Goal: Task Accomplishment & Management: Manage account settings

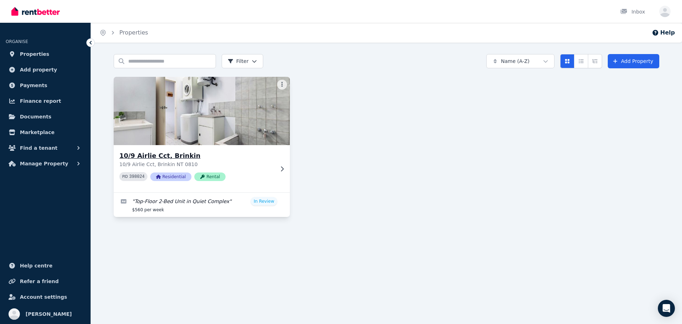
click at [266, 167] on p "10/9 Airlie Cct, Brinkin NT 0810" at bounding box center [196, 164] width 155 height 7
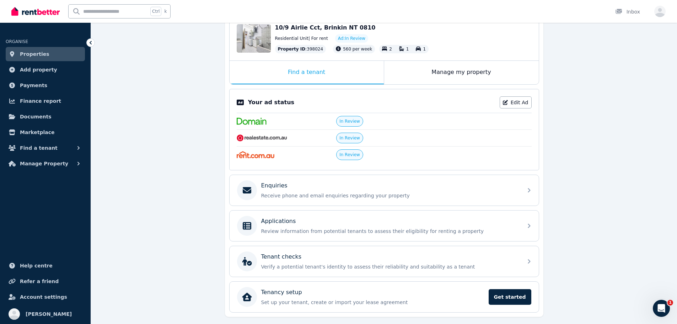
scroll to position [100, 0]
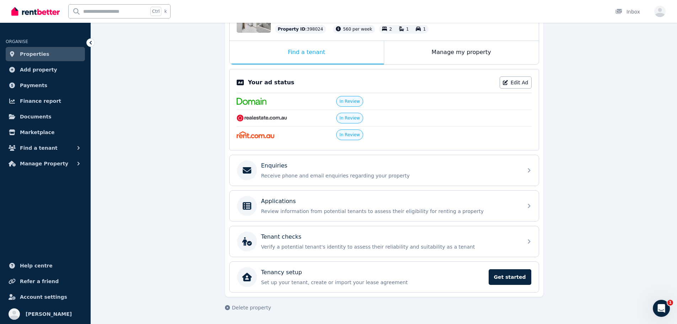
click at [347, 118] on span "In Review" at bounding box center [349, 118] width 21 height 6
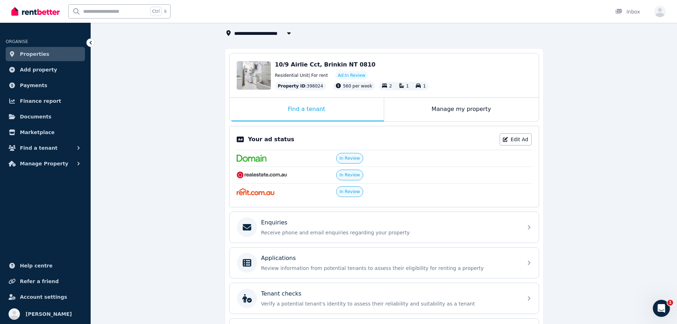
scroll to position [0, 0]
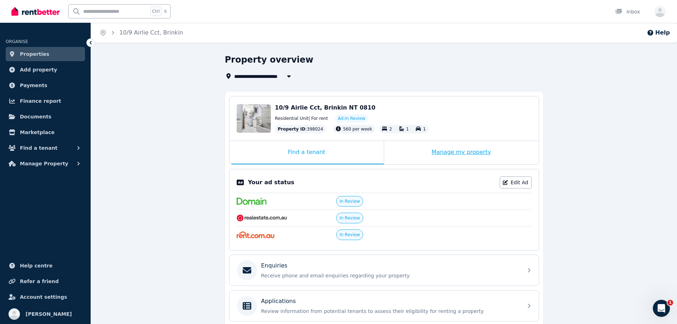
click at [452, 159] on div "Manage my property" at bounding box center [461, 152] width 155 height 23
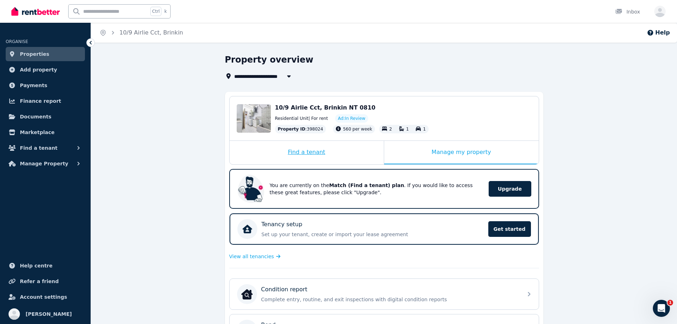
click at [324, 151] on div "Find a tenant" at bounding box center [307, 152] width 154 height 23
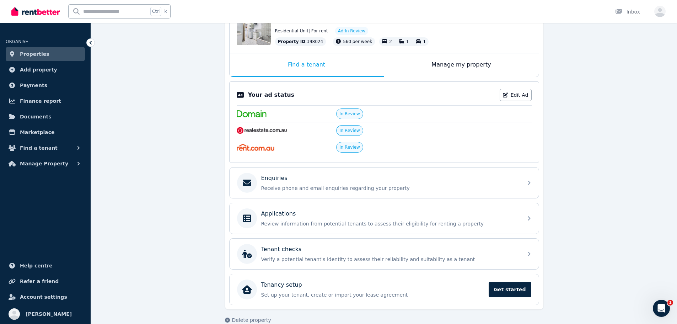
scroll to position [100, 0]
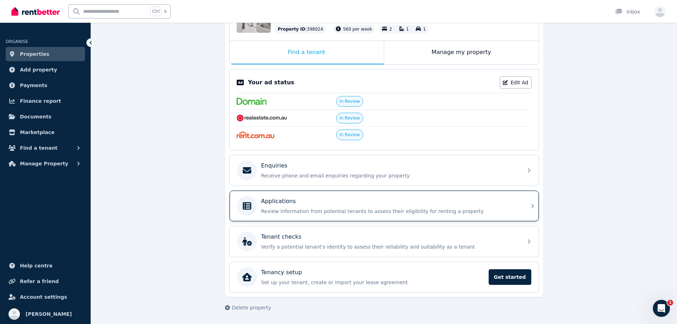
click at [456, 206] on div "Applications Review information from potential tenants to assess their eligibil…" at bounding box center [389, 206] width 257 height 18
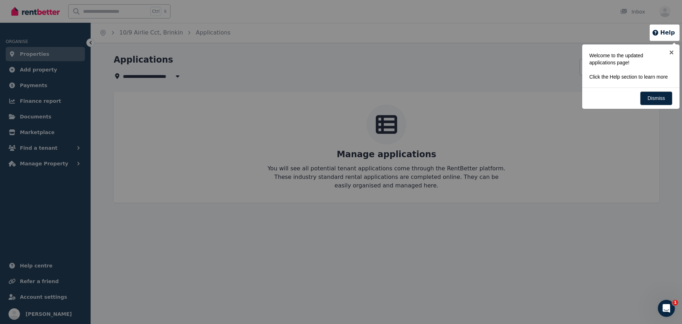
click at [133, 53] on div at bounding box center [341, 162] width 682 height 324
click at [673, 53] on link "×" at bounding box center [672, 52] width 16 height 16
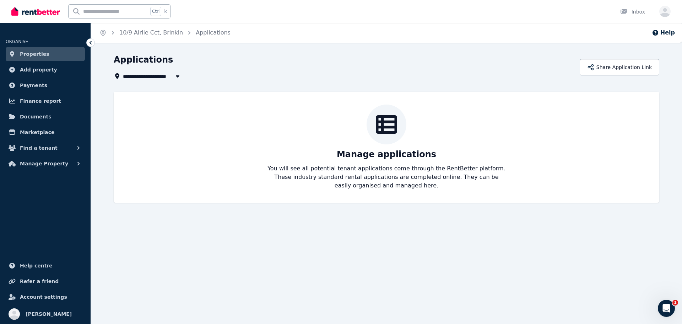
click at [93, 43] on icon at bounding box center [90, 42] width 7 height 7
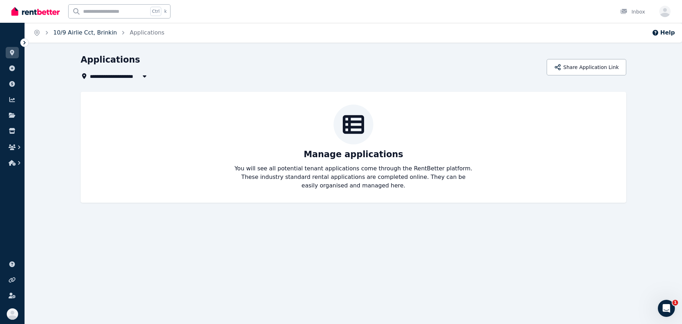
click at [87, 33] on link "10/9 Airlie Cct, Brinkin" at bounding box center [85, 32] width 64 height 7
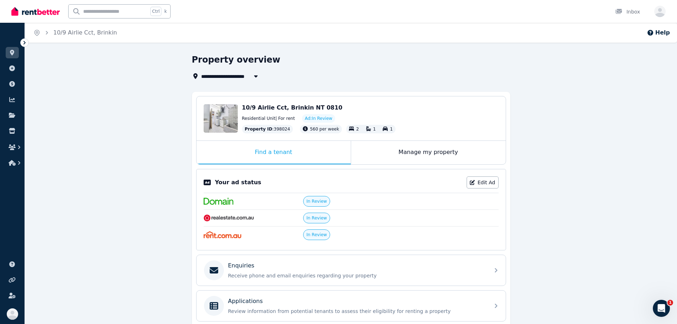
click at [27, 43] on icon at bounding box center [24, 42] width 7 height 7
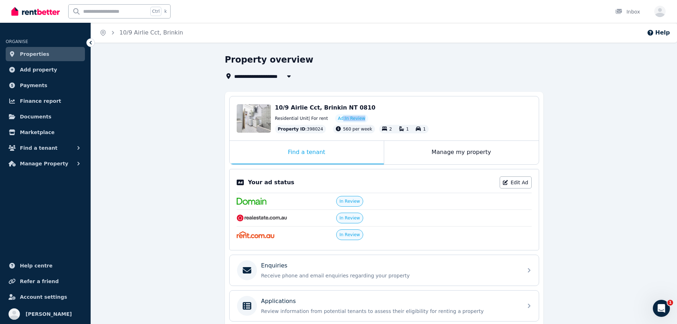
drag, startPoint x: 338, startPoint y: 119, endPoint x: 380, endPoint y: 116, distance: 41.7
click at [380, 116] on div "Residential Unit | For rent Ad: In Review" at bounding box center [403, 118] width 257 height 9
click at [257, 80] on span "10/9 Airlie Cct, Brinkin" at bounding box center [268, 76] width 69 height 9
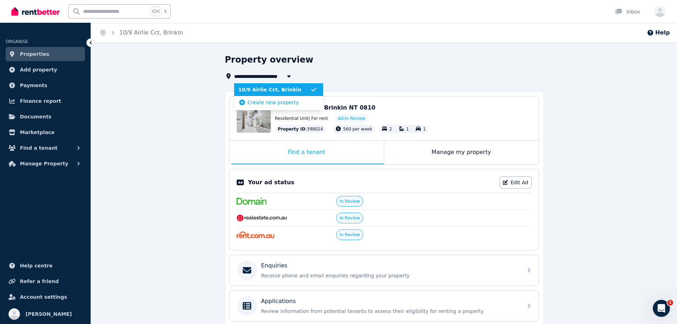
click at [257, 80] on span "10/9 Airlie Cct, Brinkin" at bounding box center [268, 76] width 69 height 9
type input "**********"
click at [347, 109] on span "10/9 Airlie Cct, Brinkin NT 0810" at bounding box center [325, 107] width 101 height 7
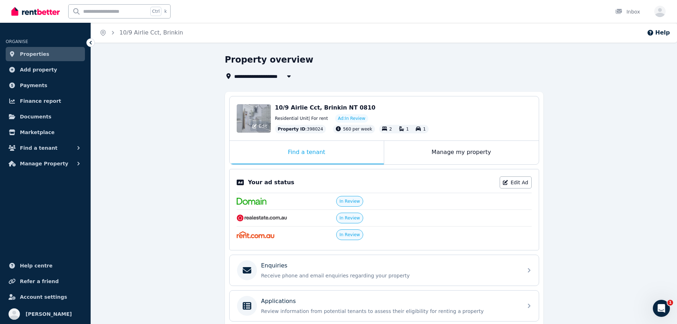
click at [259, 115] on div "Edit" at bounding box center [254, 118] width 34 height 28
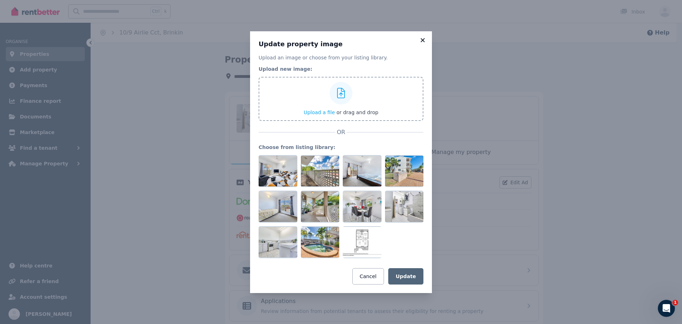
click at [422, 41] on icon at bounding box center [423, 40] width 4 height 4
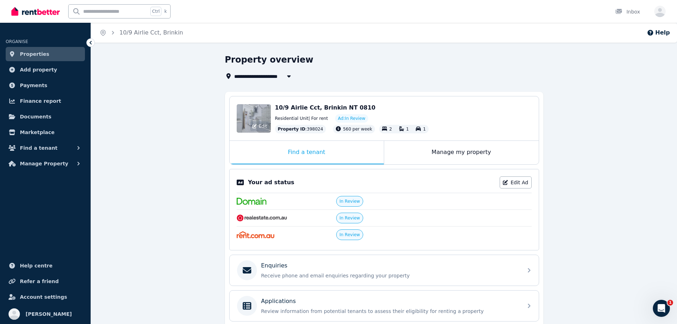
click at [266, 116] on div "Edit" at bounding box center [254, 118] width 34 height 28
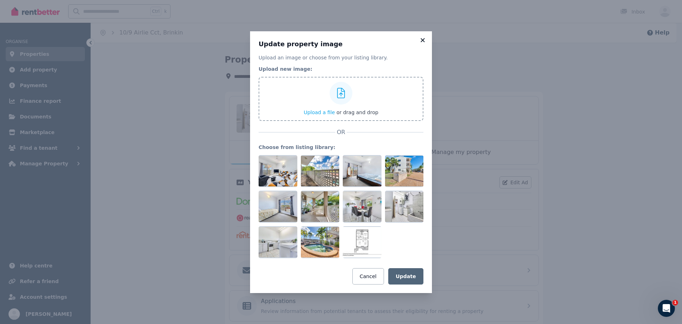
click at [423, 41] on icon at bounding box center [422, 40] width 7 height 6
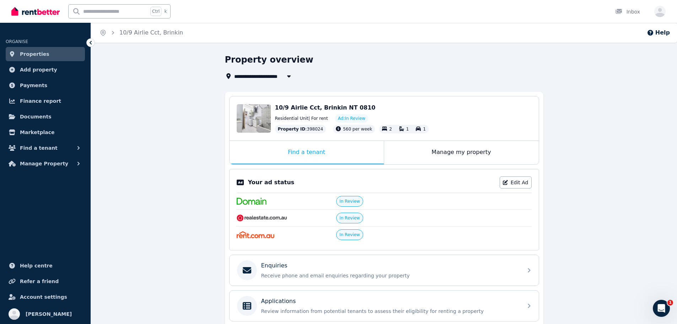
click at [319, 108] on span "10/9 Airlie Cct, Brinkin NT 0810" at bounding box center [325, 107] width 101 height 7
click at [504, 275] on p "Receive phone and email enquiries regarding your property" at bounding box center [389, 275] width 257 height 7
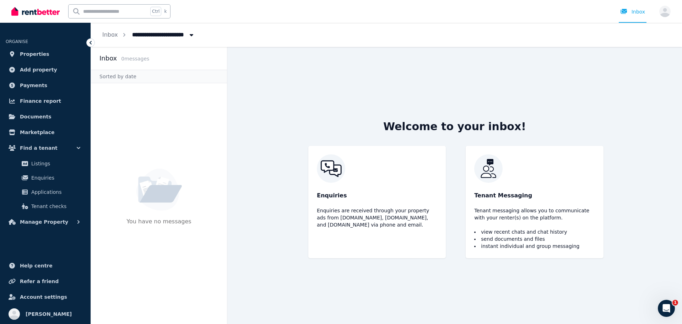
click at [146, 34] on span "10/9 Airlie Cct, Brinkin" at bounding box center [168, 33] width 80 height 11
type input "**********"
click at [107, 37] on link "Inbox" at bounding box center [110, 34] width 16 height 7
click at [38, 58] on link "Properties" at bounding box center [45, 54] width 79 height 14
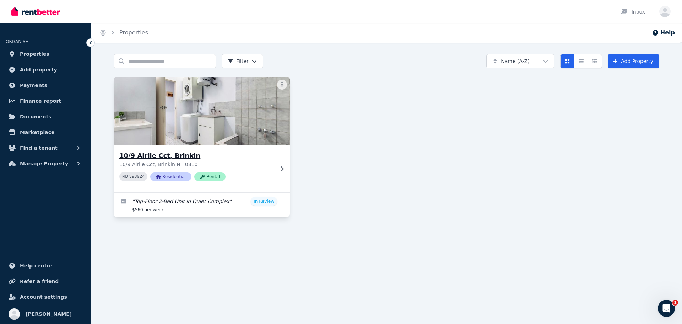
click at [280, 169] on icon at bounding box center [282, 169] width 7 height 6
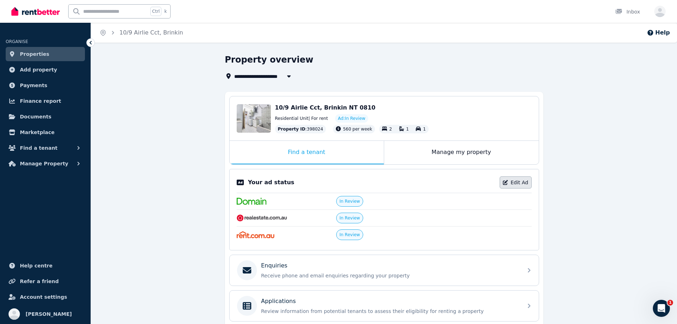
click at [513, 182] on link "Edit Ad" at bounding box center [516, 182] width 32 height 12
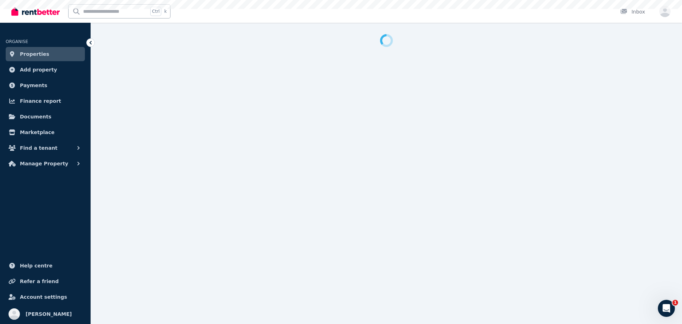
select select "**"
select select "**********"
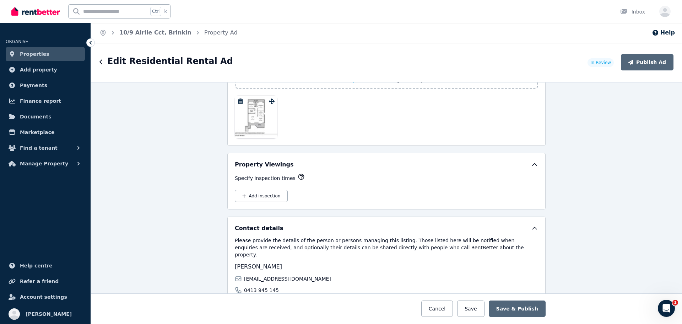
scroll to position [853, 0]
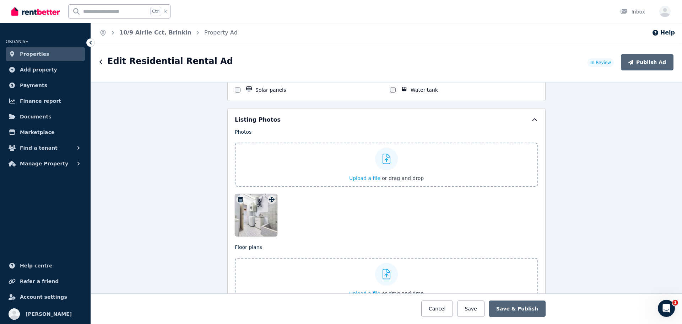
click at [369, 179] on span "Upload a file" at bounding box center [364, 178] width 31 height 6
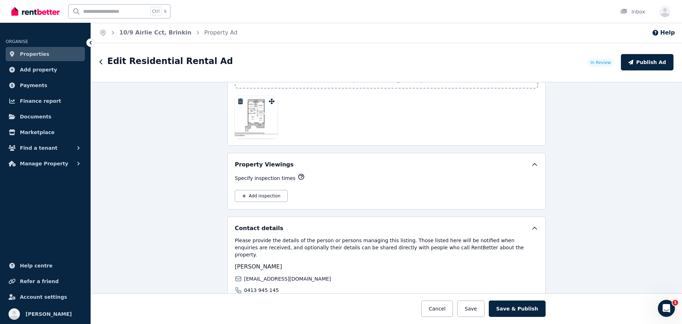
scroll to position [1346, 0]
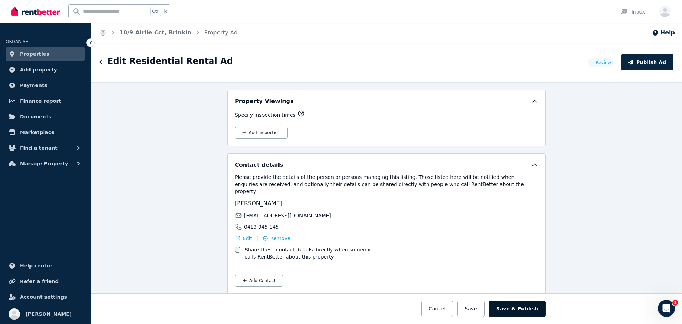
click at [514, 309] on button "Save & Publish" at bounding box center [517, 308] width 57 height 16
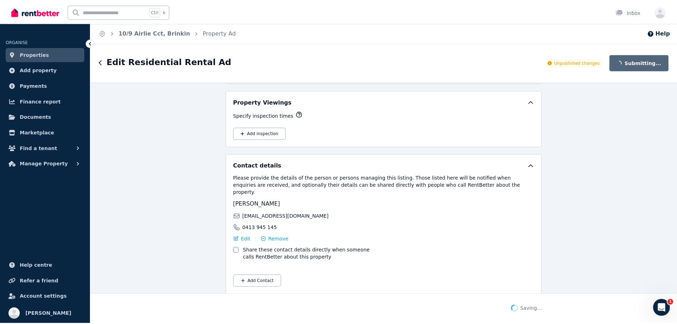
scroll to position [1402, 0]
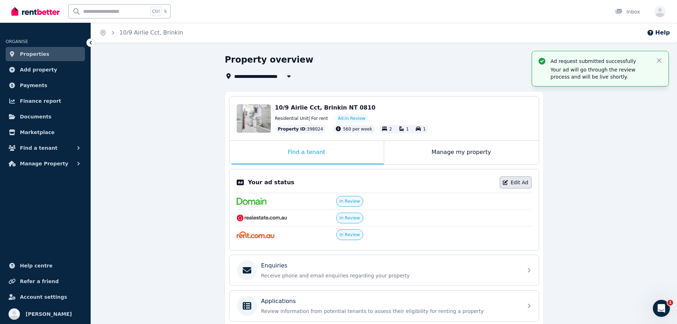
click at [517, 183] on link "Edit Ad" at bounding box center [516, 182] width 32 height 12
select select "**"
select select "**********"
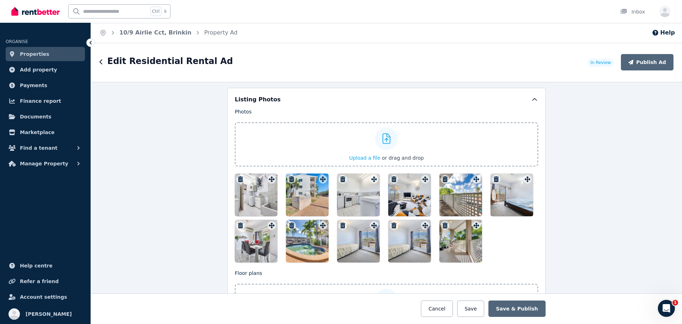
scroll to position [853, 0]
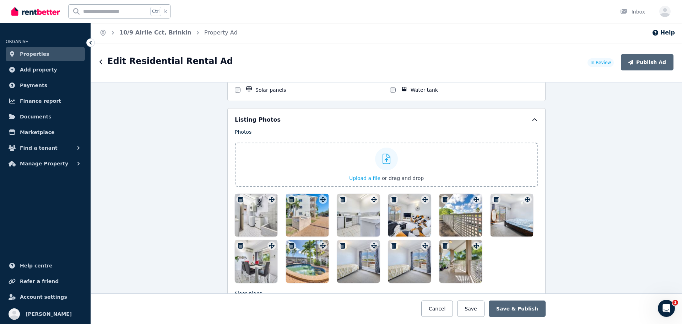
drag, startPoint x: 364, startPoint y: 221, endPoint x: 353, endPoint y: 216, distance: 12.4
click at [353, 216] on div at bounding box center [358, 215] width 43 height 43
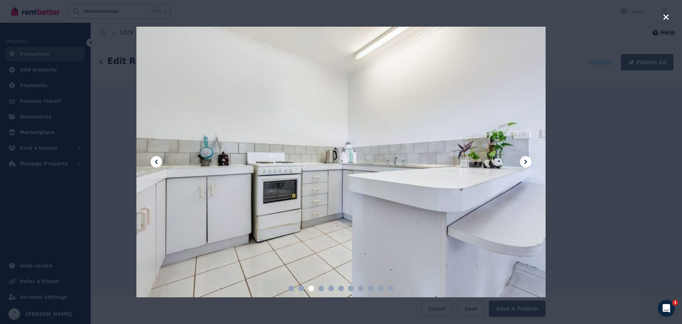
click at [663, 15] on icon "button" at bounding box center [666, 17] width 6 height 9
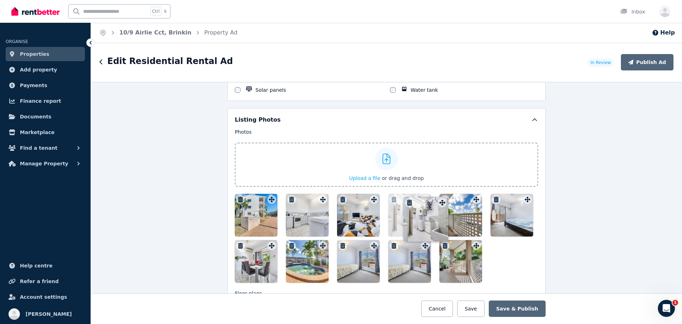
drag, startPoint x: 272, startPoint y: 197, endPoint x: 444, endPoint y: 194, distance: 172.4
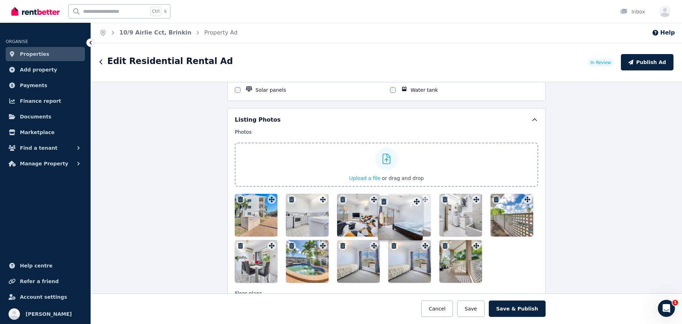
drag, startPoint x: 526, startPoint y: 197, endPoint x: 417, endPoint y: 193, distance: 109.2
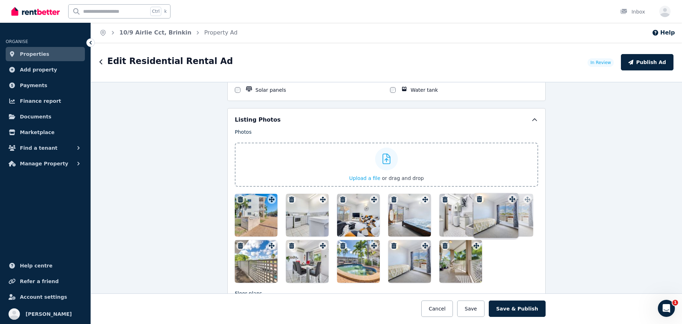
drag, startPoint x: 374, startPoint y: 245, endPoint x: 514, endPoint y: 192, distance: 149.6
click at [514, 192] on div "Photos Upload a file or drag and drop To pick up a draggable item, press the sp…" at bounding box center [387, 205] width 304 height 154
drag, startPoint x: 456, startPoint y: 269, endPoint x: 391, endPoint y: 267, distance: 65.1
click at [391, 267] on div at bounding box center [387, 238] width 304 height 89
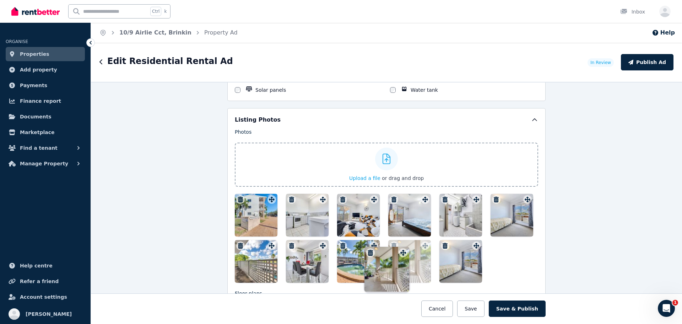
drag, startPoint x: 474, startPoint y: 246, endPoint x: 403, endPoint y: 247, distance: 71.4
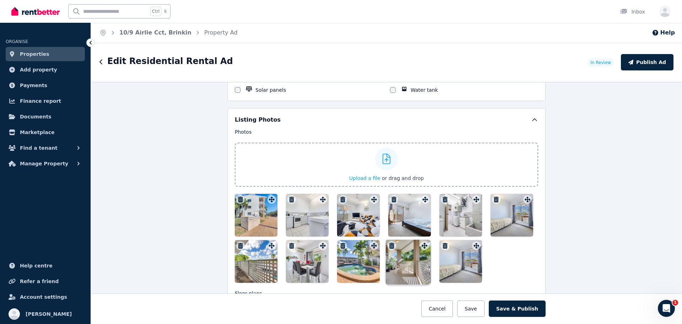
click at [403, 247] on div "Photos Upload a file or drag and drop To pick up a draggable item, press the sp…" at bounding box center [387, 205] width 304 height 154
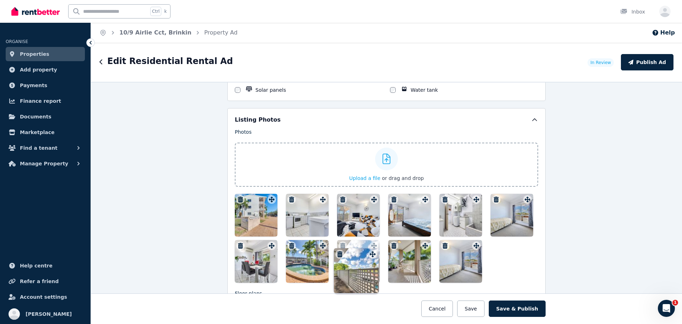
drag, startPoint x: 269, startPoint y: 243, endPoint x: 372, endPoint y: 246, distance: 102.7
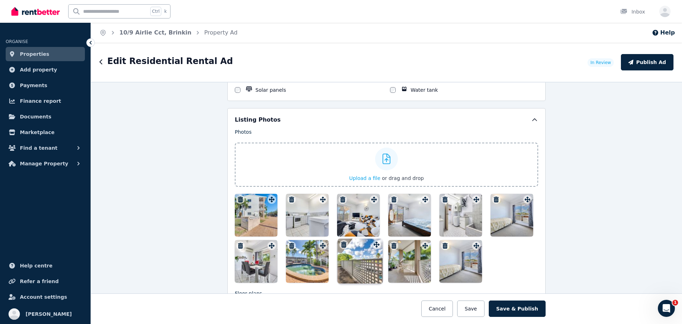
drag, startPoint x: 372, startPoint y: 246, endPoint x: 376, endPoint y: 239, distance: 8.3
click at [376, 239] on div "Photos Upload a file or drag and drop To pick up a draggable item, press the sp…" at bounding box center [387, 205] width 304 height 154
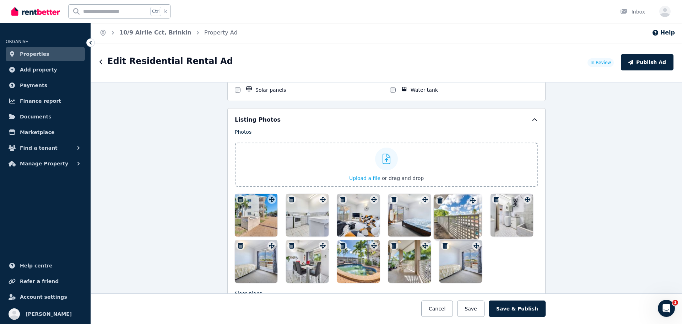
drag, startPoint x: 371, startPoint y: 244, endPoint x: 471, endPoint y: 193, distance: 112.8
click at [471, 193] on div "Photos Upload a file or drag and drop To pick up a draggable item, press the sp…" at bounding box center [387, 205] width 304 height 154
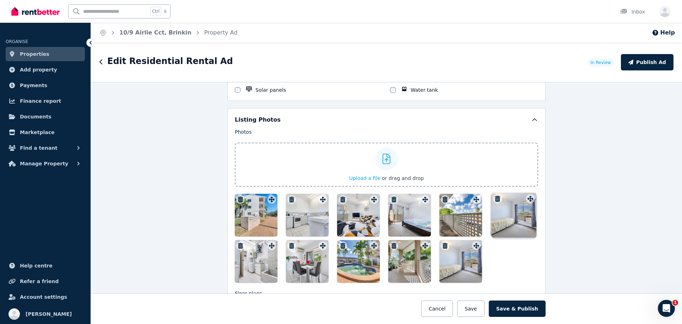
drag, startPoint x: 271, startPoint y: 245, endPoint x: 531, endPoint y: 192, distance: 265.8
click at [531, 192] on div "Photos Upload a file or drag and drop To pick up a draggable item, press the sp…" at bounding box center [387, 205] width 304 height 154
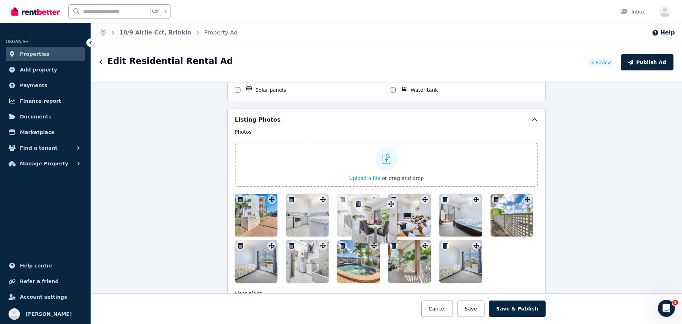
drag, startPoint x: 322, startPoint y: 243, endPoint x: 392, endPoint y: 196, distance: 84.4
click at [443, 246] on icon "button" at bounding box center [445, 246] width 5 height 6
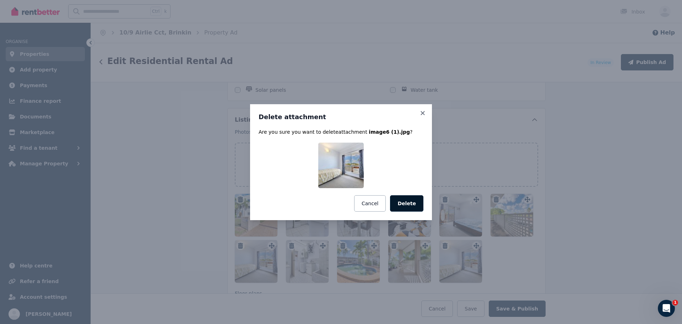
click at [402, 203] on button "Delete" at bounding box center [406, 203] width 33 height 16
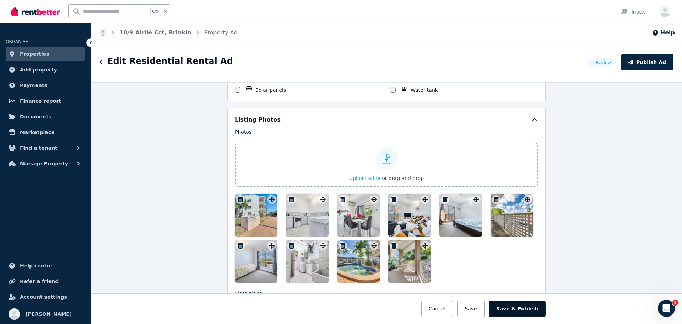
click at [520, 311] on button "Save & Publish" at bounding box center [517, 308] width 57 height 16
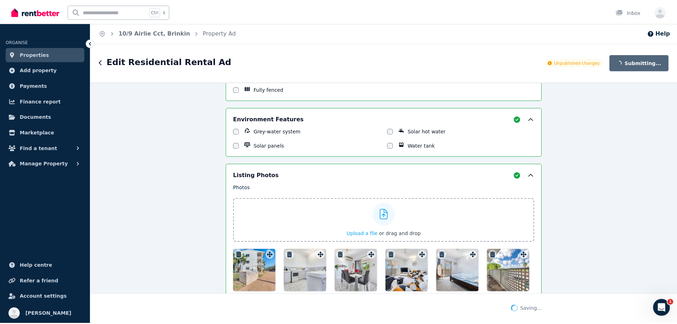
scroll to position [908, 0]
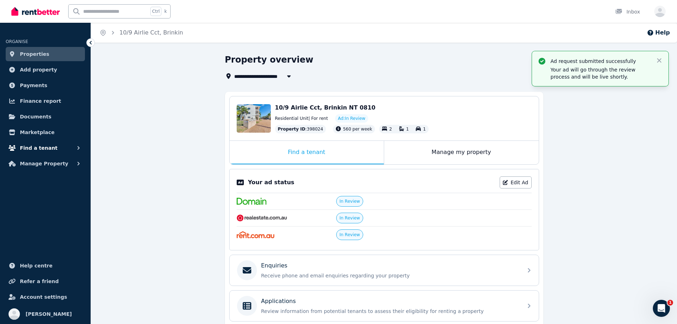
click at [53, 147] on button "Find a tenant" at bounding box center [45, 148] width 79 height 14
click at [42, 165] on span "Manage Property" at bounding box center [44, 163] width 48 height 9
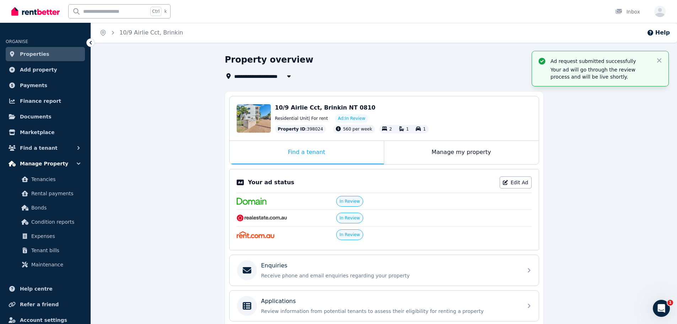
click at [42, 165] on span "Manage Property" at bounding box center [44, 163] width 48 height 9
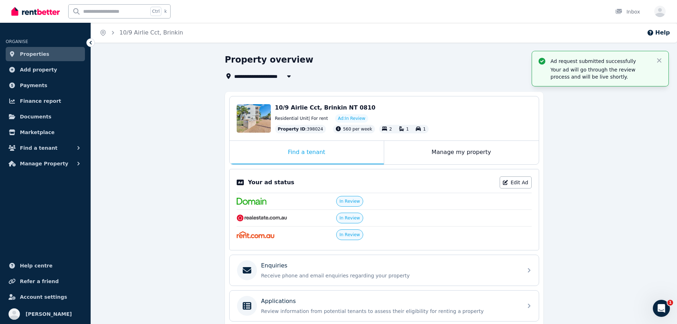
click at [123, 189] on div "**********" at bounding box center [384, 239] width 586 height 370
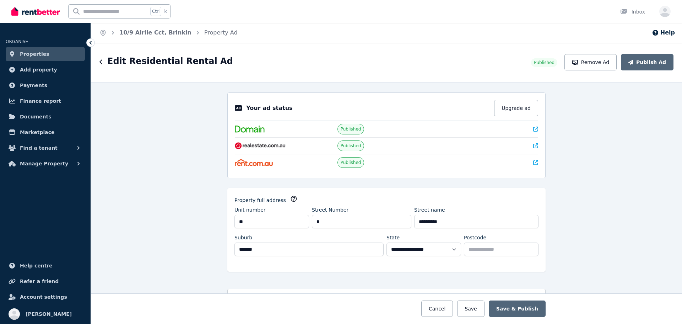
select select "**"
select select "**********"
click at [533, 147] on icon at bounding box center [535, 145] width 5 height 5
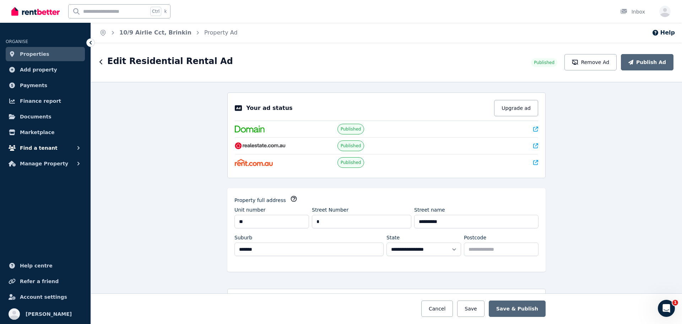
click at [57, 151] on button "Find a tenant" at bounding box center [45, 148] width 79 height 14
click at [50, 163] on span "Listings" at bounding box center [55, 163] width 48 height 9
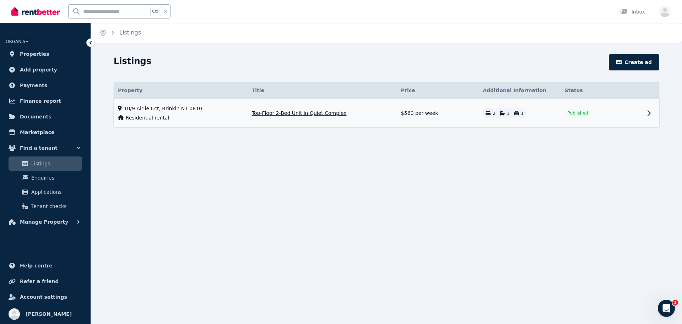
click at [642, 118] on td "Published" at bounding box center [602, 113] width 82 height 28
select select "**"
select select "**********"
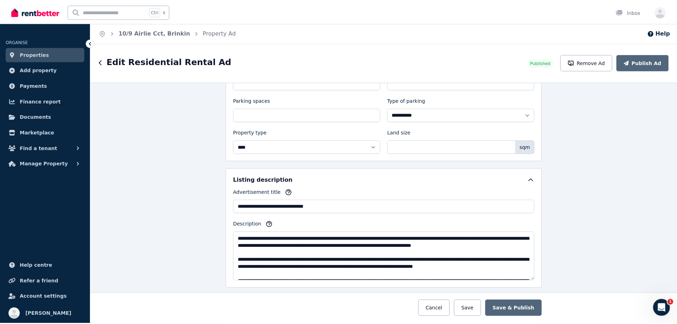
scroll to position [426, 0]
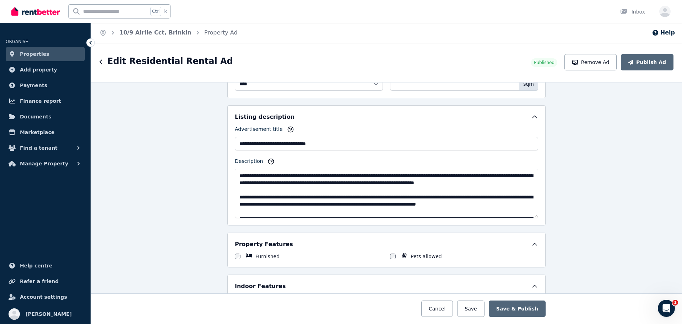
click at [59, 49] on link "Properties" at bounding box center [45, 54] width 79 height 14
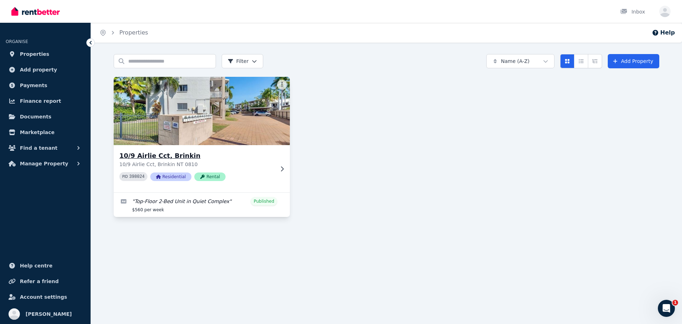
click at [267, 174] on div "PID 398024 Residential Rental" at bounding box center [196, 176] width 155 height 9
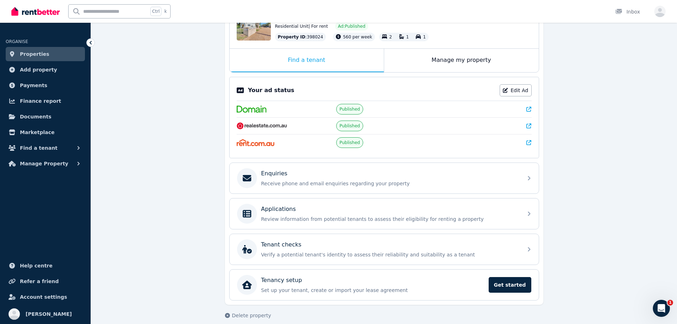
scroll to position [100, 0]
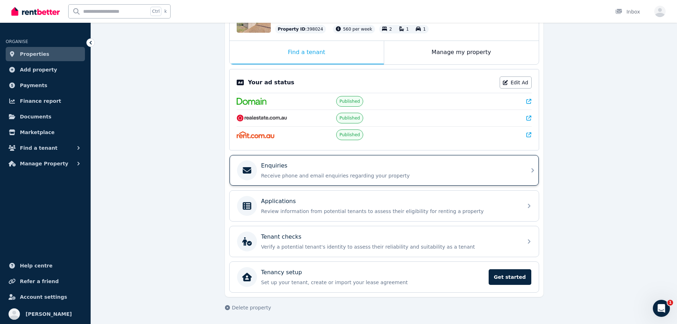
click at [440, 177] on p "Receive phone and email enquiries regarding your property" at bounding box center [389, 175] width 257 height 7
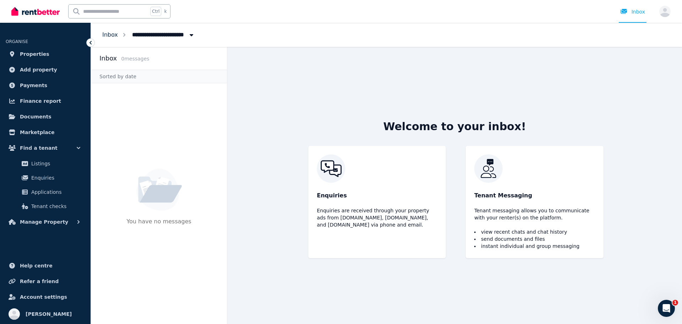
click at [112, 35] on link "Inbox" at bounding box center [110, 34] width 16 height 7
